Goal: Transaction & Acquisition: Purchase product/service

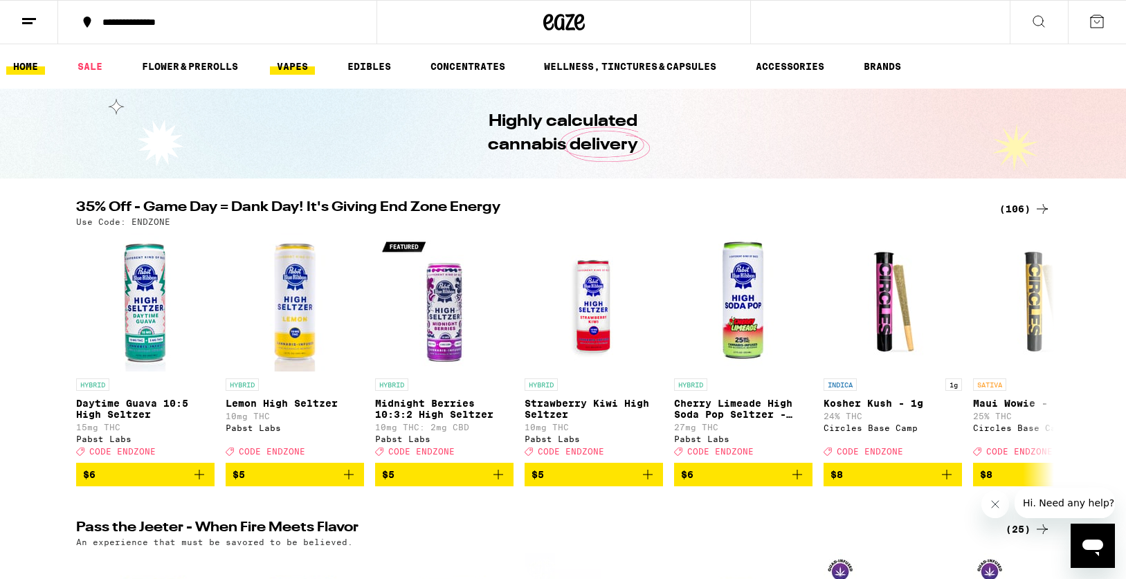
click at [301, 68] on link "VAPES" at bounding box center [292, 66] width 45 height 17
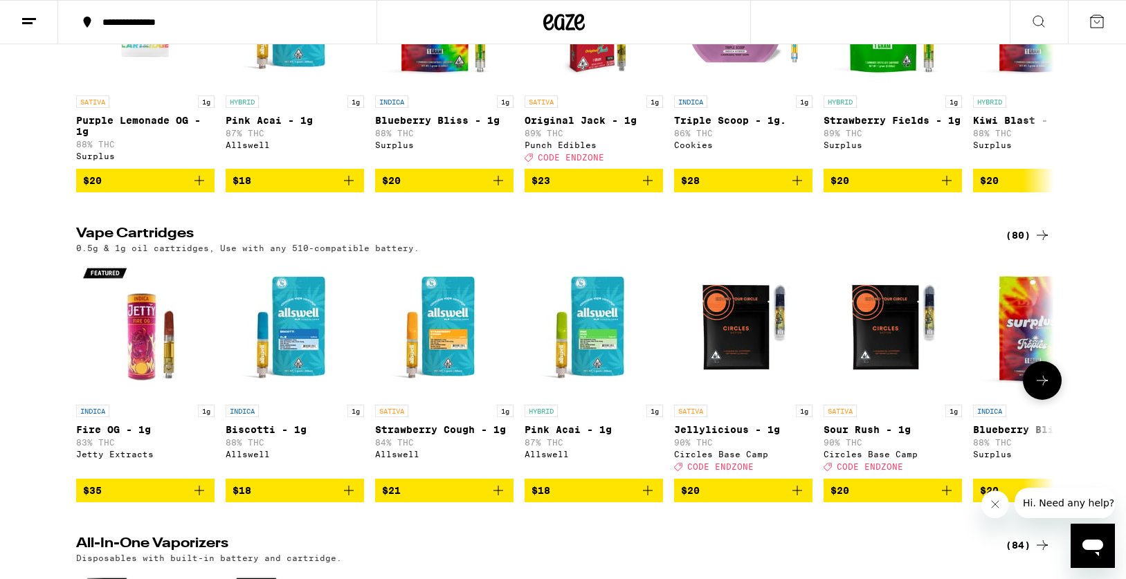
scroll to position [273, 0]
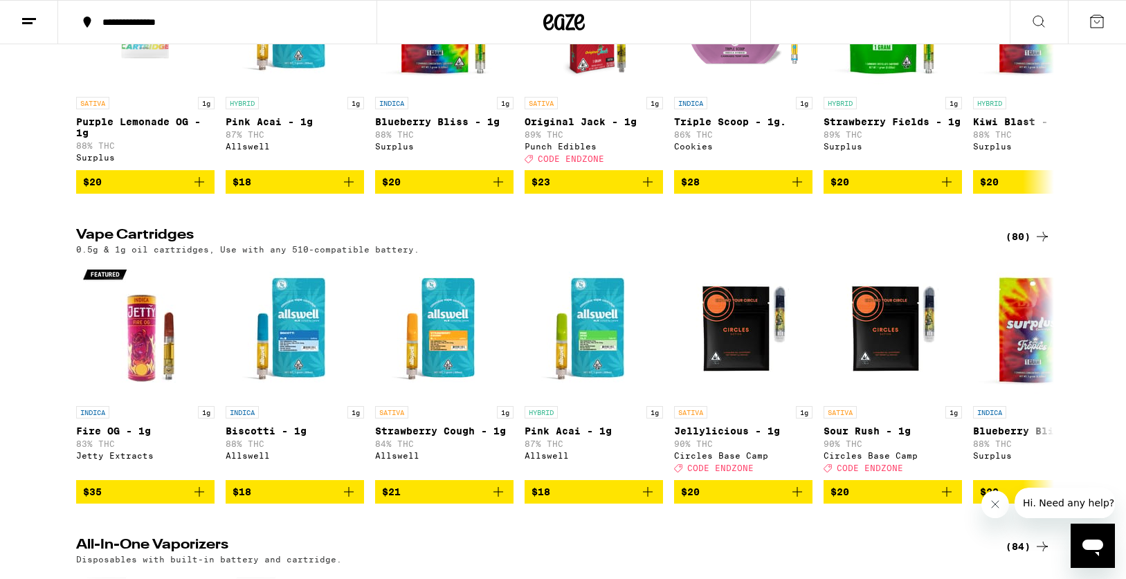
click at [1015, 244] on div "(80)" at bounding box center [1028, 236] width 45 height 17
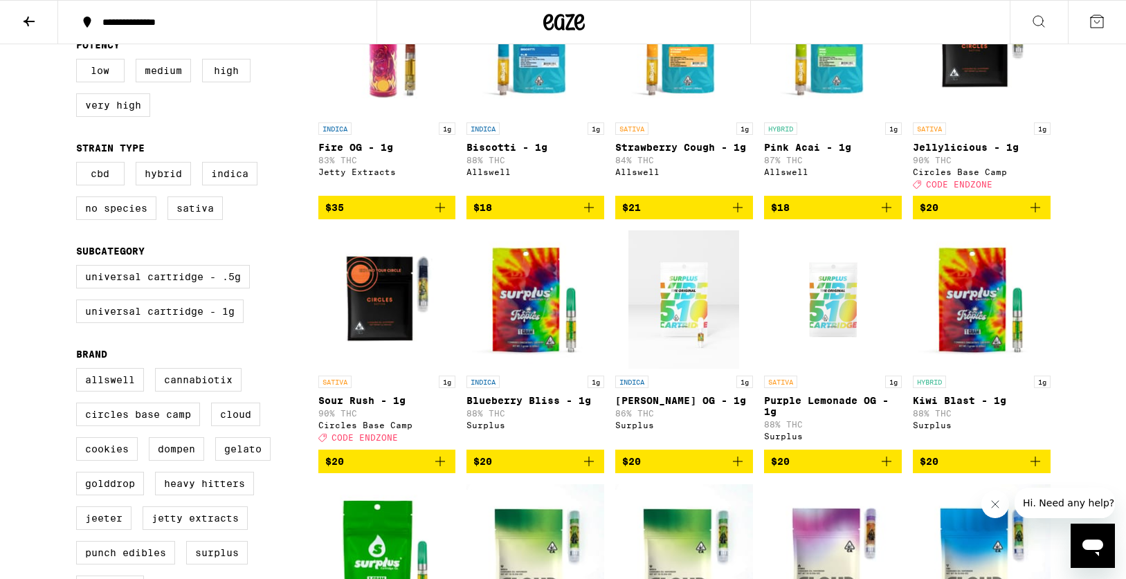
scroll to position [225, 0]
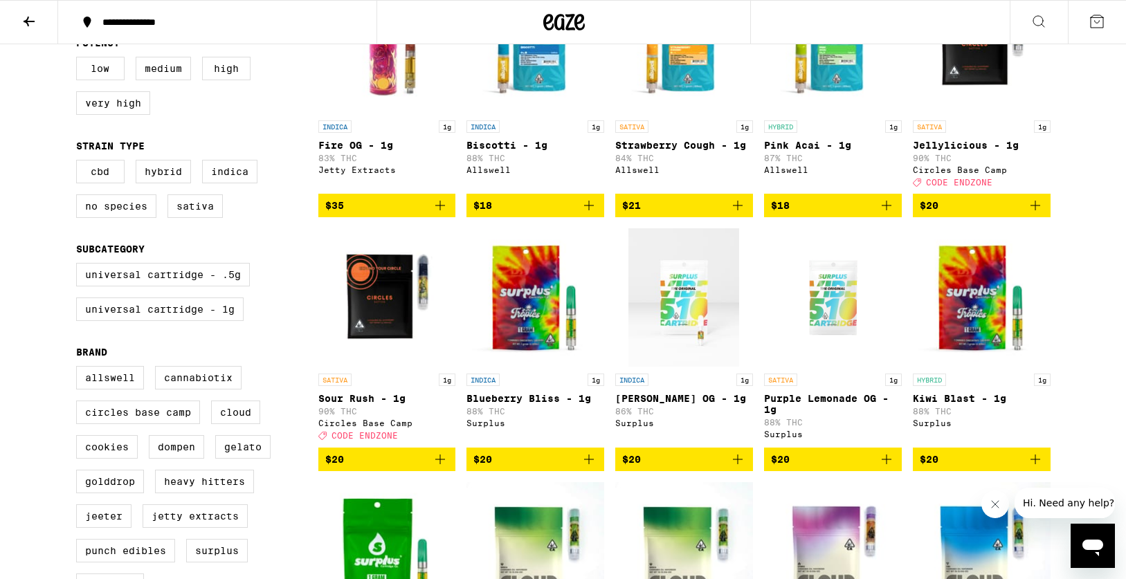
click at [597, 468] on icon "Add to bag" at bounding box center [589, 459] width 17 height 17
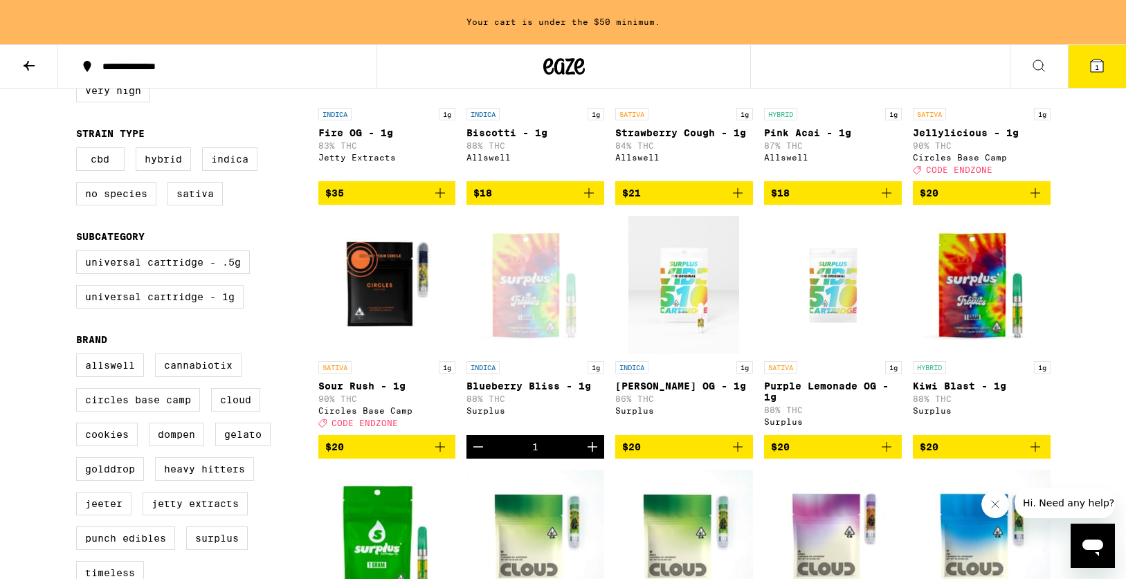
scroll to position [282, 0]
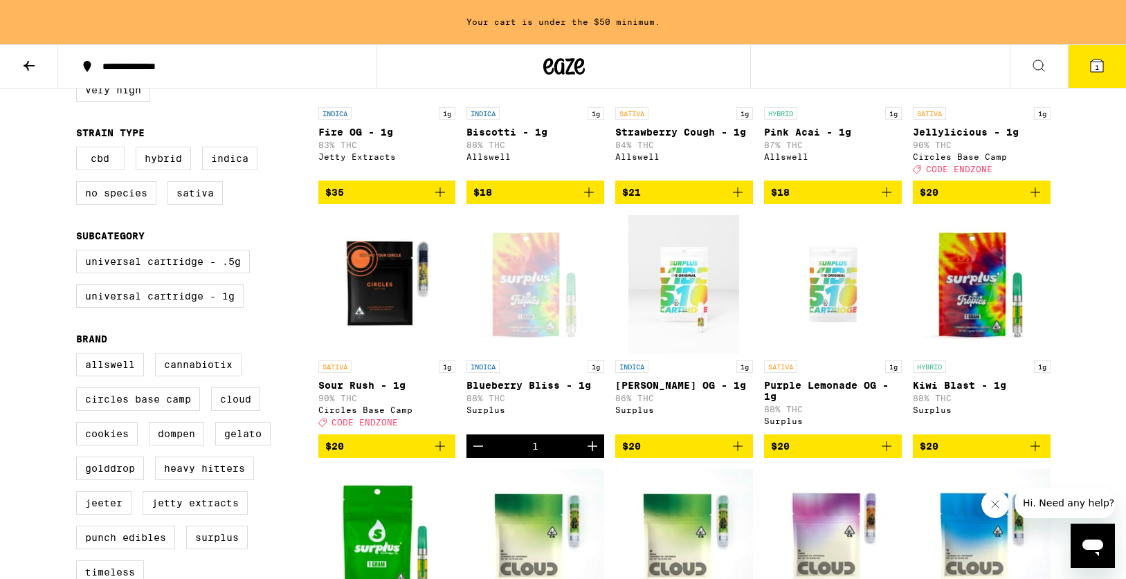
click at [1041, 455] on icon "Add to bag" at bounding box center [1035, 446] width 17 height 17
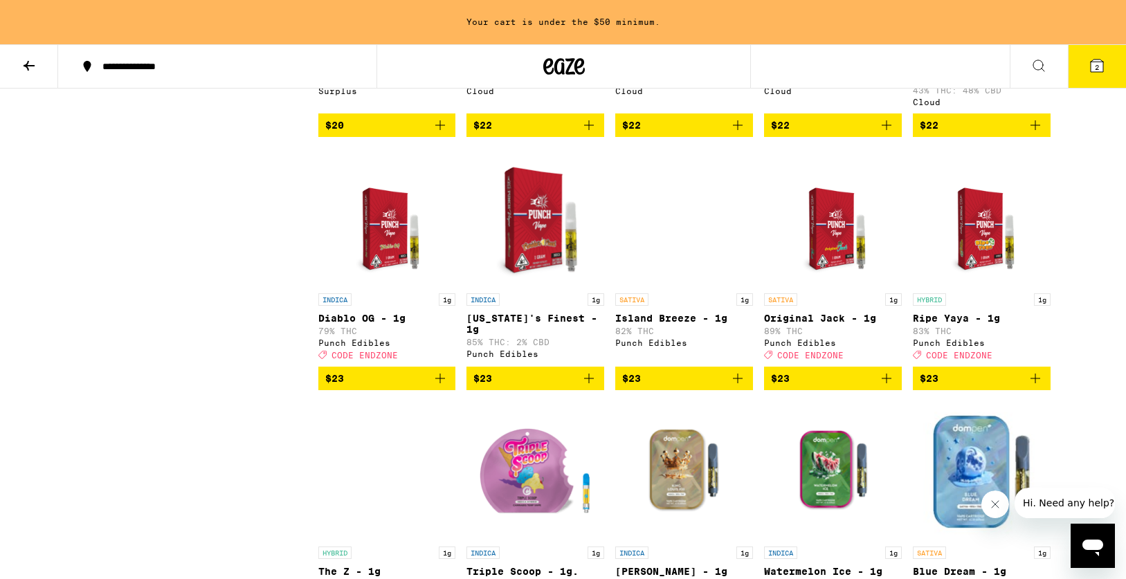
scroll to position [857, 0]
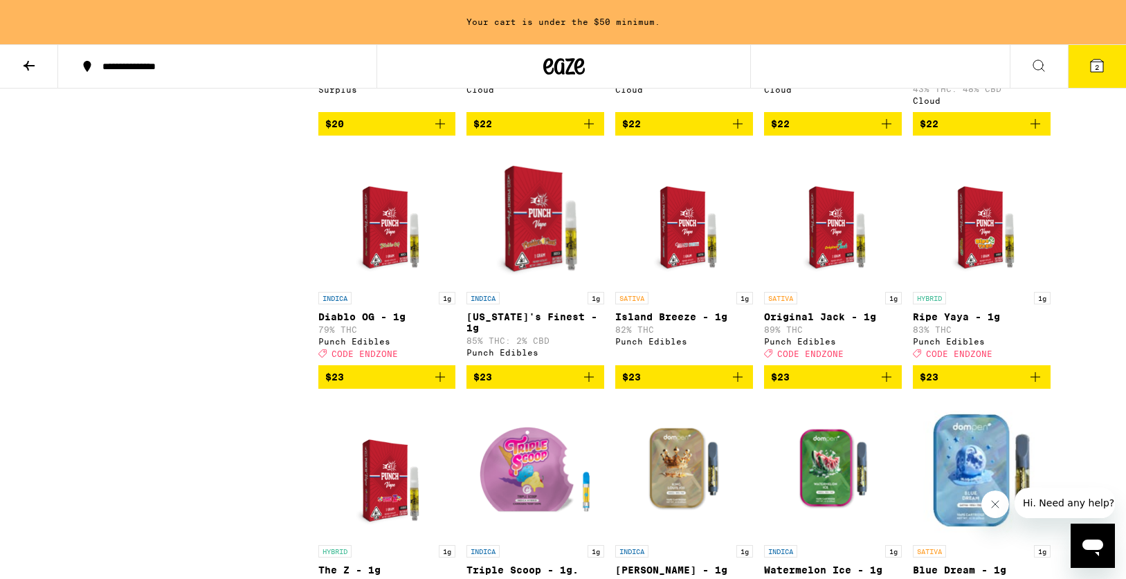
click at [1037, 385] on icon "Add to bag" at bounding box center [1035, 377] width 17 height 17
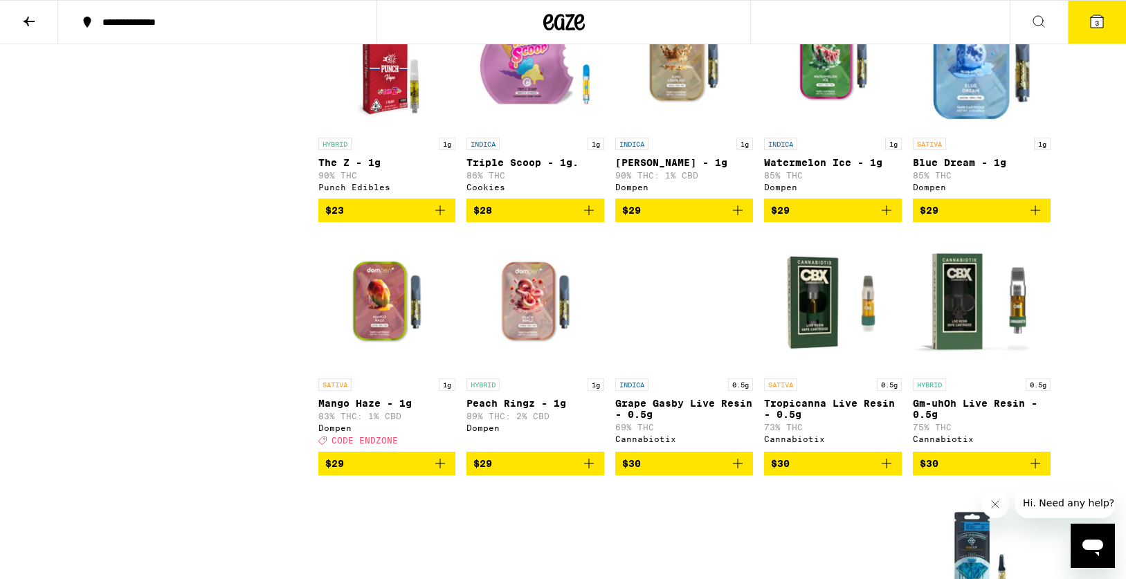
scroll to position [1236, 0]
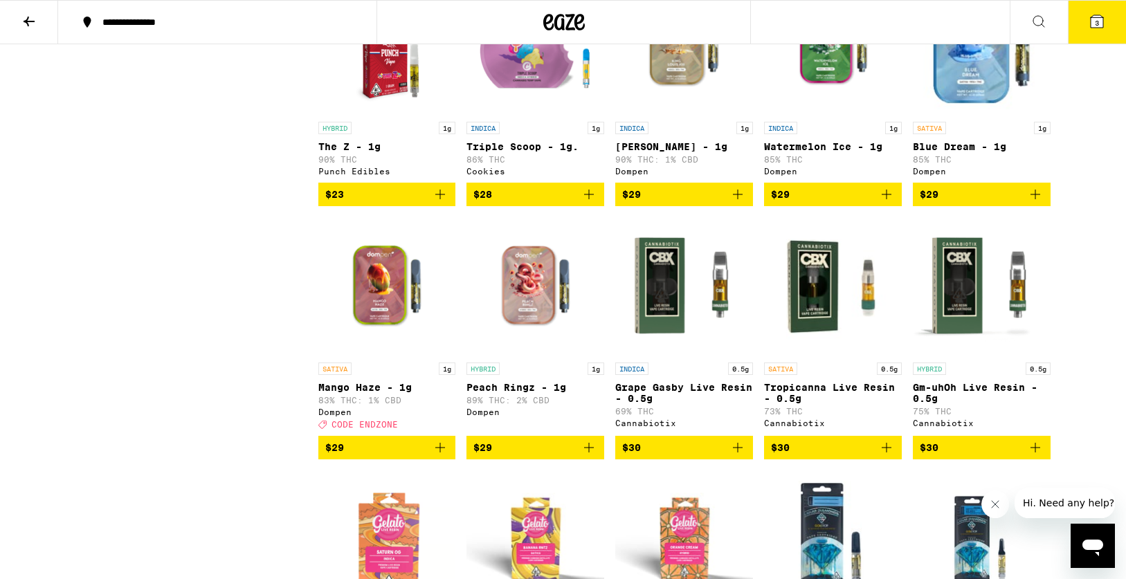
click at [439, 199] on icon "Add to bag" at bounding box center [440, 195] width 10 height 10
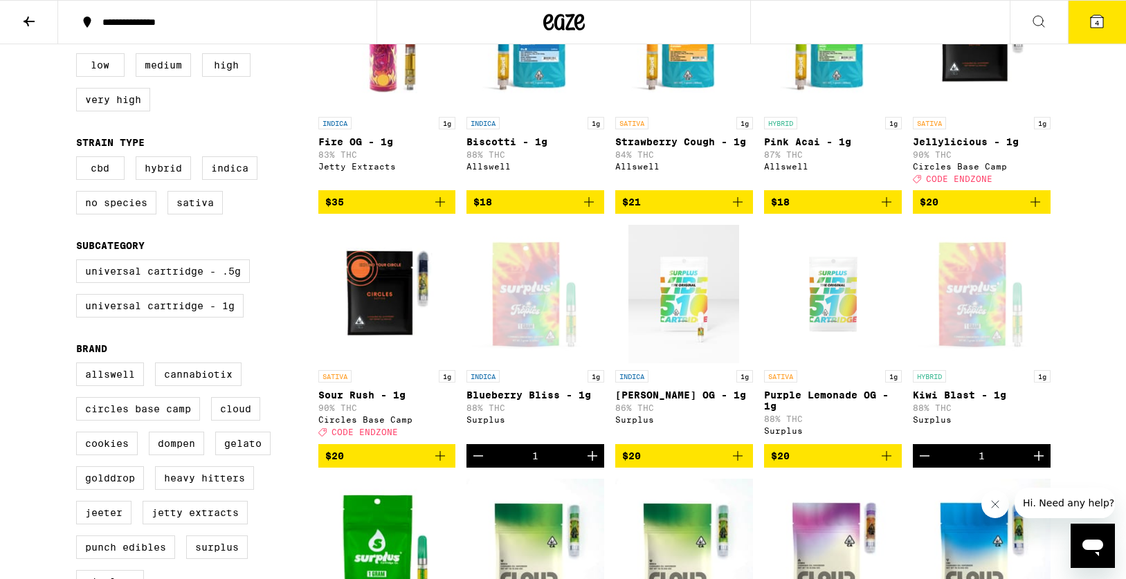
scroll to position [230, 0]
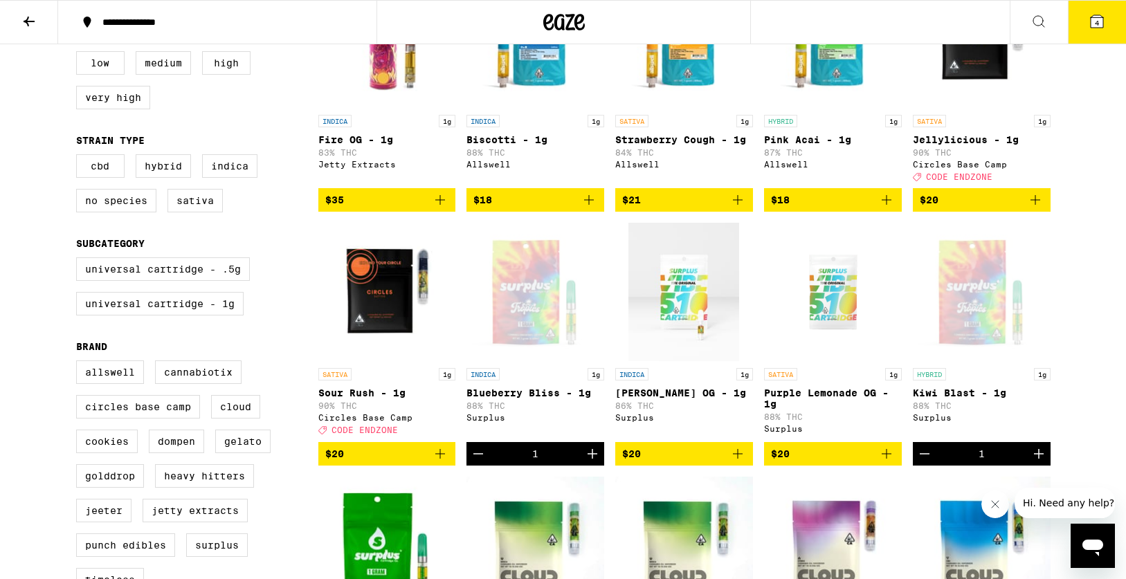
click at [884, 462] on icon "Add to bag" at bounding box center [886, 454] width 17 height 17
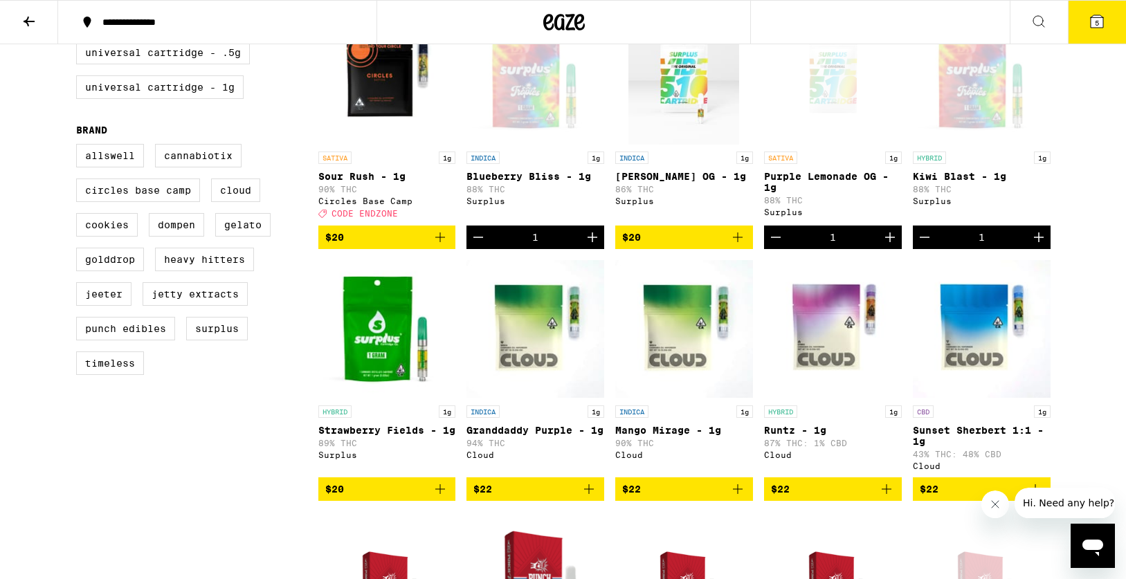
scroll to position [451, 0]
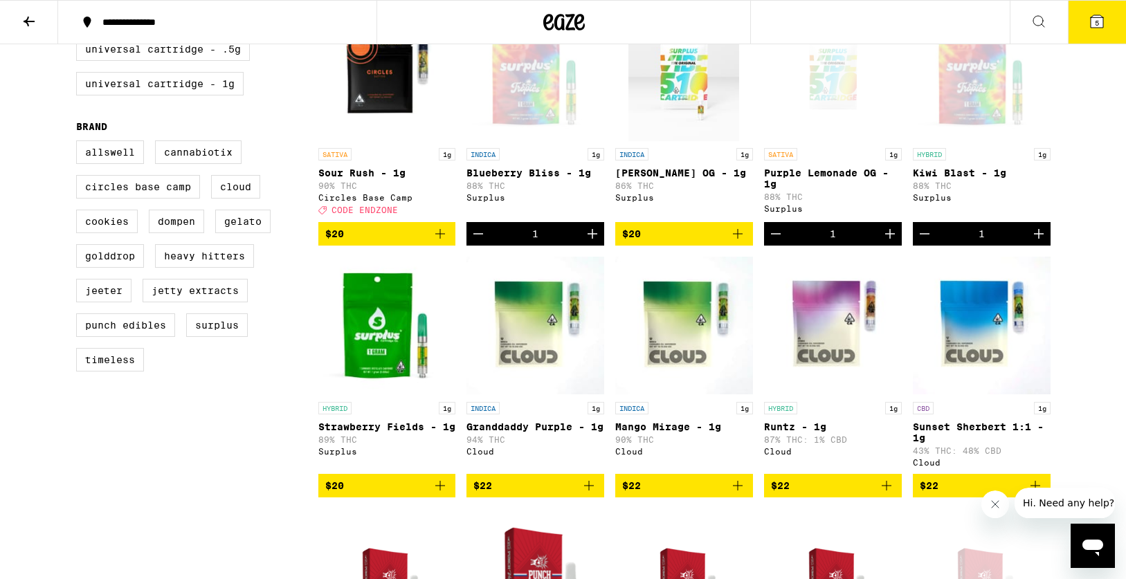
click at [1105, 13] on button "5" at bounding box center [1097, 22] width 58 height 43
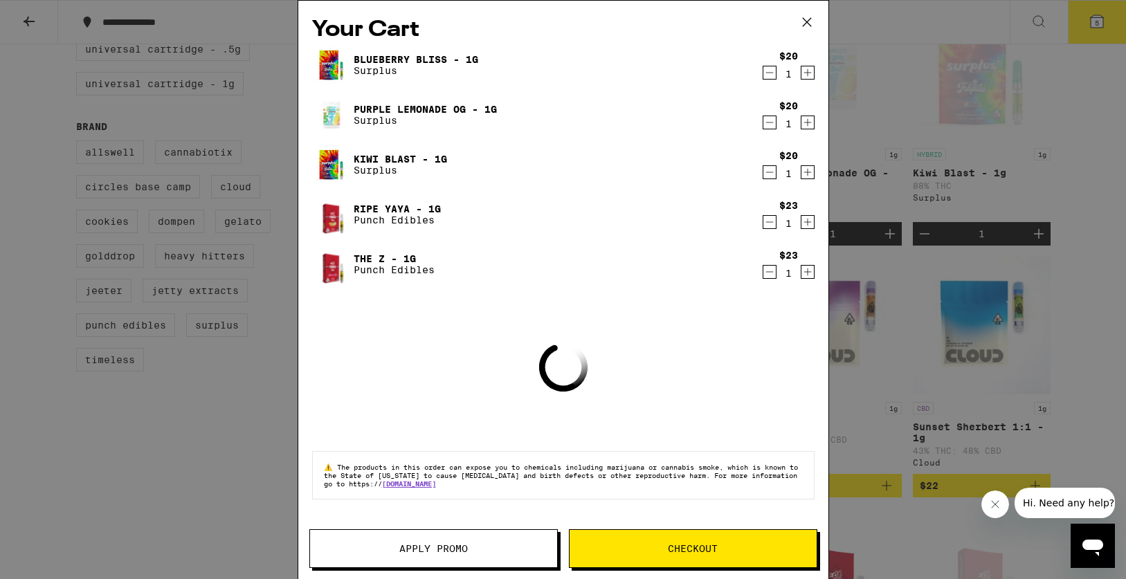
click at [725, 545] on span "Checkout" at bounding box center [693, 549] width 247 height 10
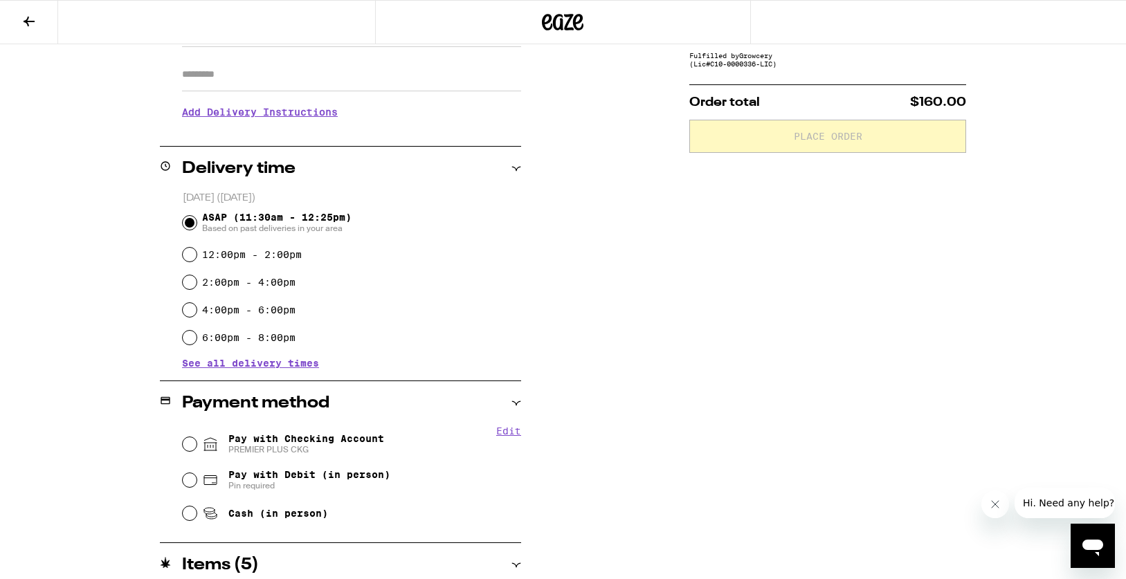
scroll to position [242, 0]
click at [175, 440] on div "Edit Pay with Checking Account PREMIER PLUS CKG Pay with Debit (in person) Pin …" at bounding box center [340, 475] width 361 height 103
click at [185, 450] on div "Pay with Checking Account PREMIER PLUS CKG" at bounding box center [352, 443] width 338 height 36
click at [190, 449] on input "Pay with Checking Account PREMIER PLUS CKG" at bounding box center [190, 443] width 14 height 14
radio input "true"
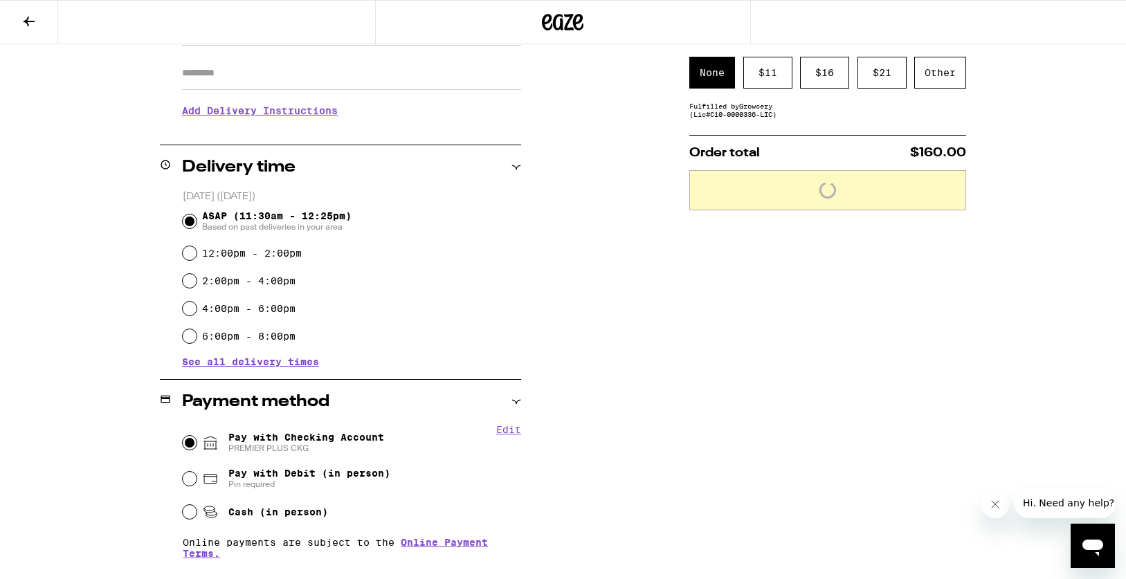
scroll to position [235, 0]
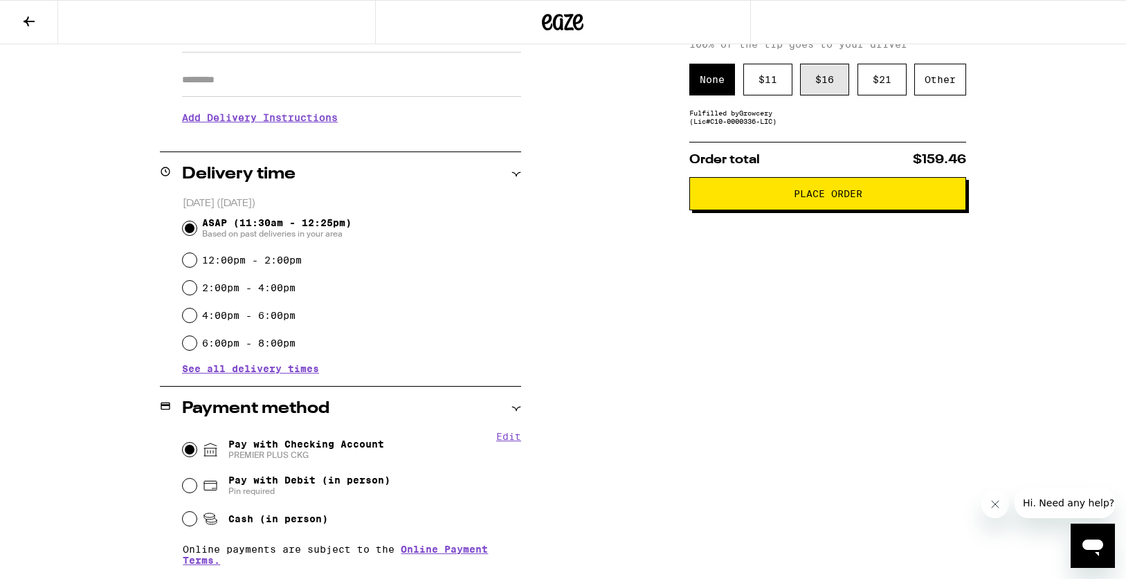
click at [809, 84] on div "$ 16" at bounding box center [824, 80] width 49 height 32
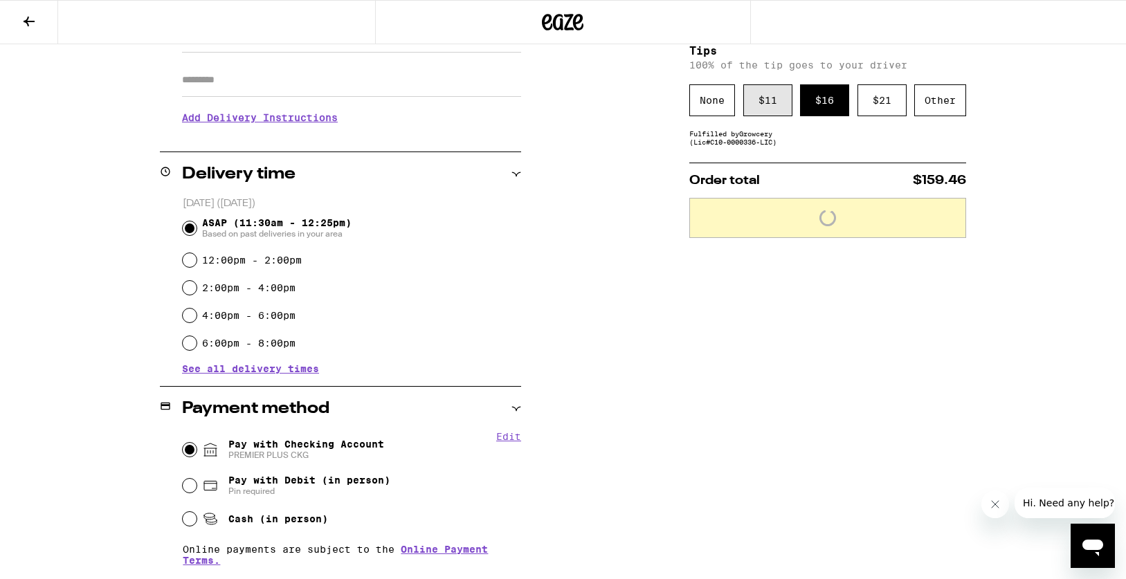
click at [758, 99] on div "$ 11" at bounding box center [767, 100] width 49 height 32
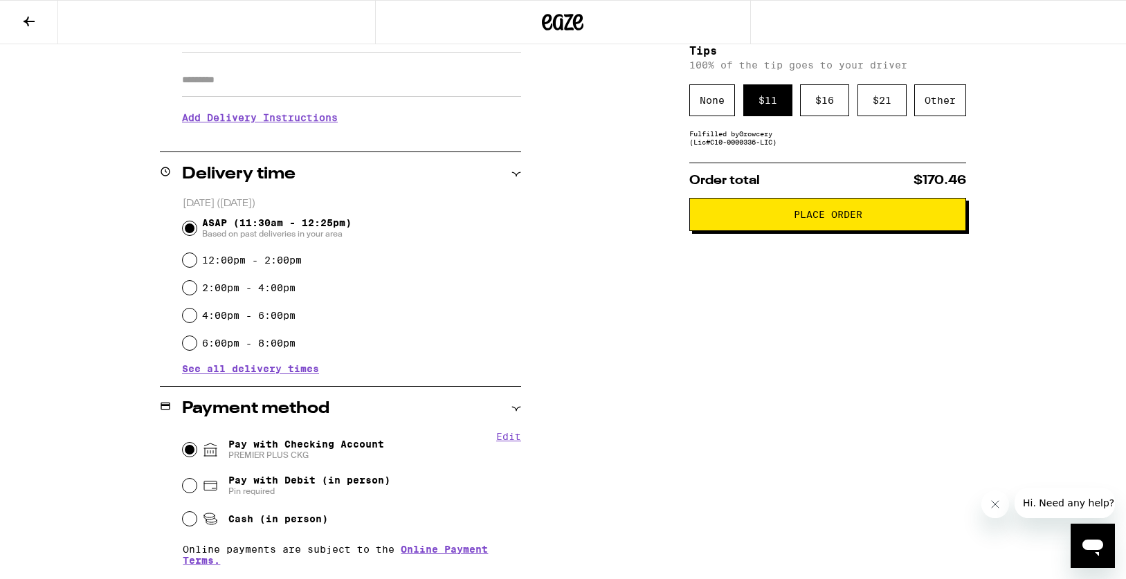
click at [827, 226] on button "Place Order" at bounding box center [827, 214] width 277 height 33
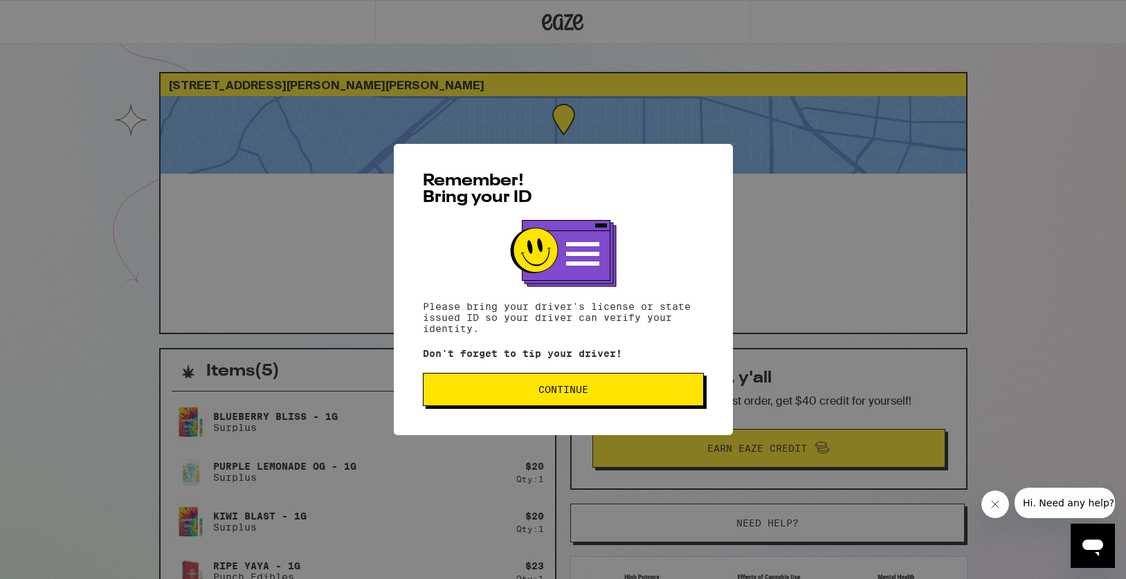
click at [552, 392] on span "Continue" at bounding box center [563, 390] width 50 height 10
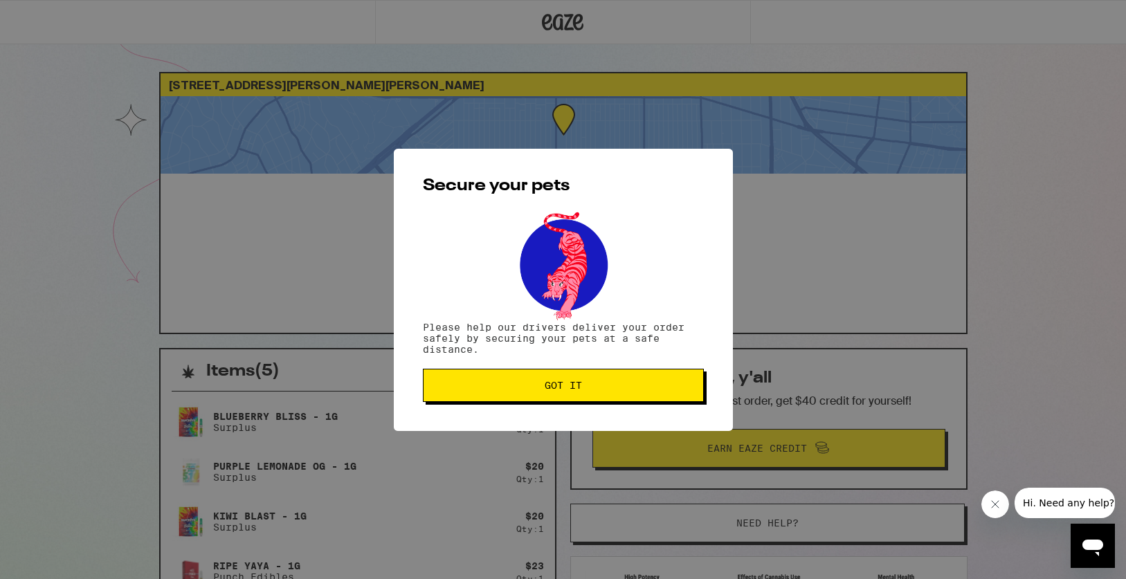
click at [633, 382] on button "Got it" at bounding box center [563, 385] width 281 height 33
